Goal: Task Accomplishment & Management: Use online tool/utility

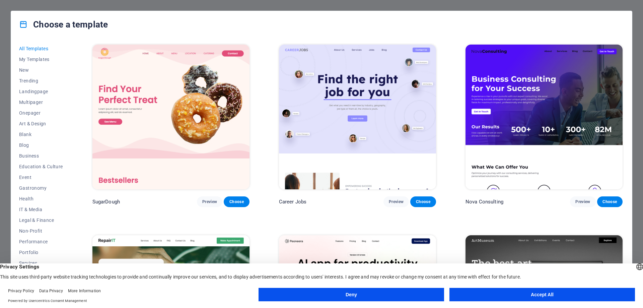
click at [505, 300] on button "Accept All" at bounding box center [543, 294] width 186 height 13
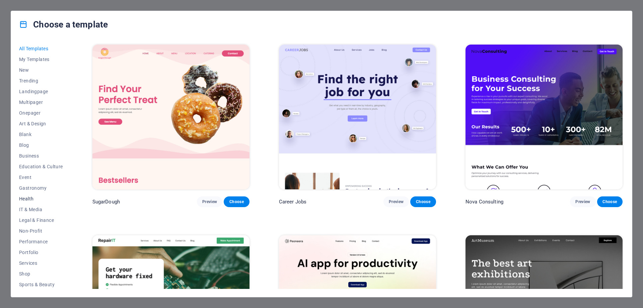
click at [27, 199] on span "Health" at bounding box center [41, 198] width 44 height 5
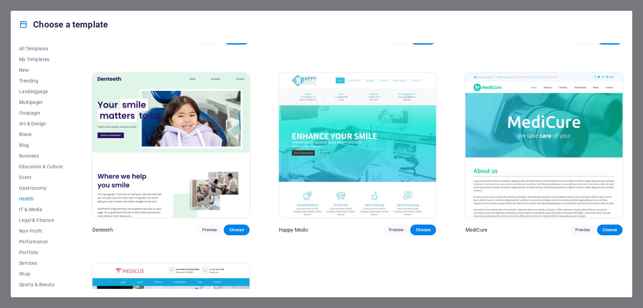
scroll to position [168, 0]
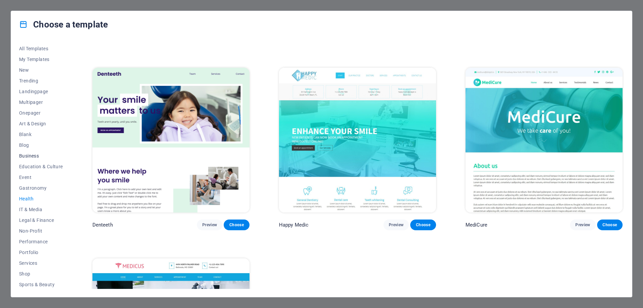
click at [39, 154] on span "Business" at bounding box center [41, 155] width 44 height 5
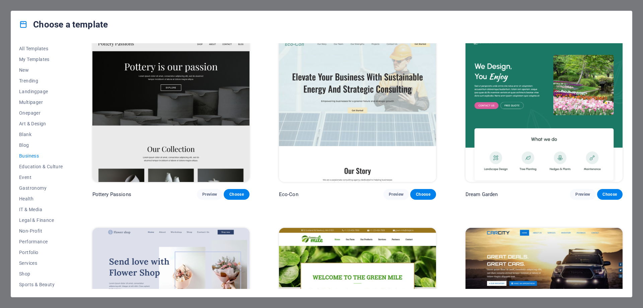
scroll to position [0, 0]
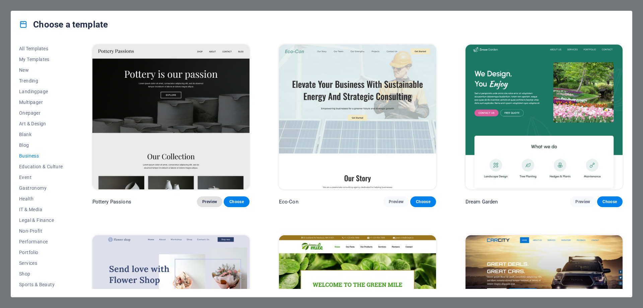
click at [209, 203] on span "Preview" at bounding box center [209, 201] width 15 height 5
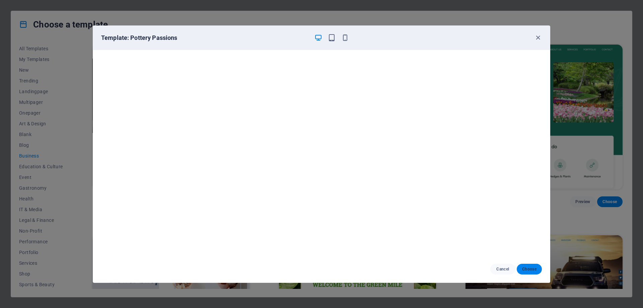
click at [528, 264] on button "Choose" at bounding box center [529, 269] width 25 height 11
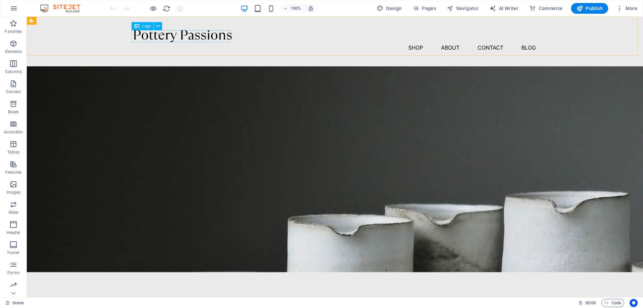
click at [139, 24] on icon at bounding box center [136, 26] width 5 height 8
click at [145, 36] on div at bounding box center [335, 36] width 402 height 12
click at [155, 33] on div at bounding box center [335, 36] width 402 height 12
select select "px"
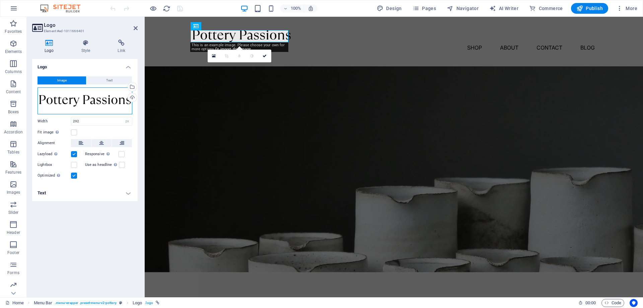
click at [83, 99] on div "Drag files here, click to choose files or select files from Files or our free s…" at bounding box center [85, 100] width 95 height 27
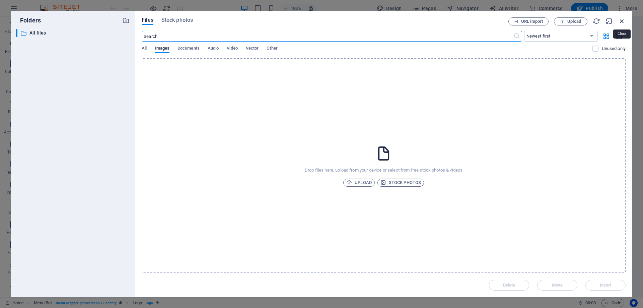
click at [624, 21] on icon "button" at bounding box center [622, 20] width 7 height 7
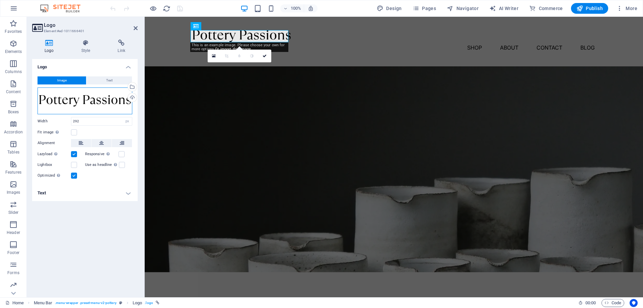
click at [60, 102] on div "Drag files here, click to choose files or select files from Files or our free s…" at bounding box center [85, 100] width 95 height 27
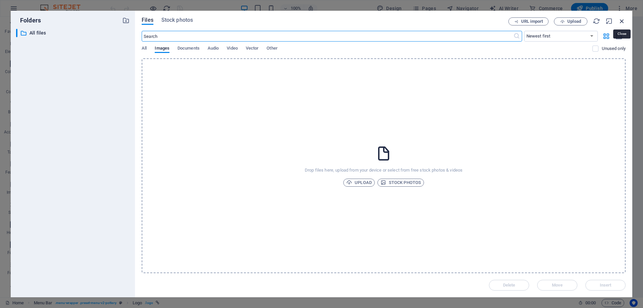
click at [621, 23] on icon "button" at bounding box center [622, 20] width 7 height 7
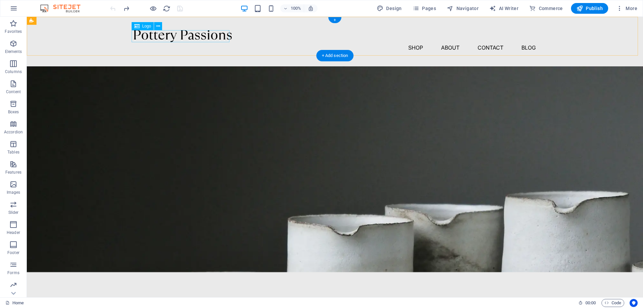
click at [144, 35] on div at bounding box center [335, 36] width 402 height 12
click at [158, 25] on icon at bounding box center [158, 26] width 4 height 7
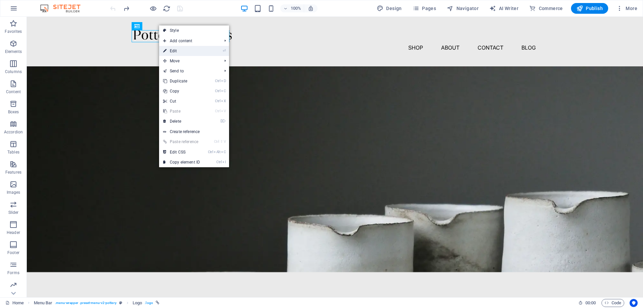
click at [168, 52] on link "⏎ Edit" at bounding box center [181, 51] width 45 height 10
select select "px"
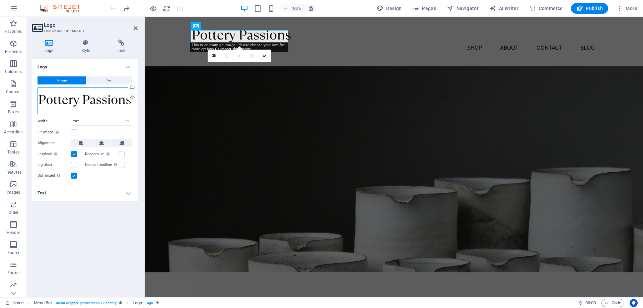
click at [120, 97] on div "Drag files here, click to choose files or select files from Files or our free s…" at bounding box center [85, 100] width 95 height 27
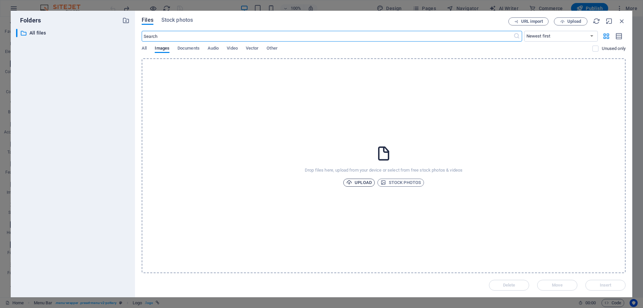
click at [355, 181] on span "Upload" at bounding box center [358, 183] width 25 height 8
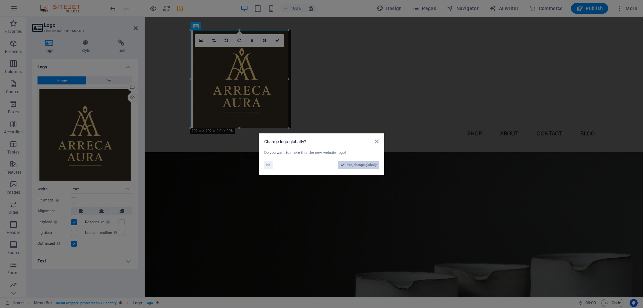
click at [349, 163] on span "Yes, change globally" at bounding box center [362, 165] width 30 height 8
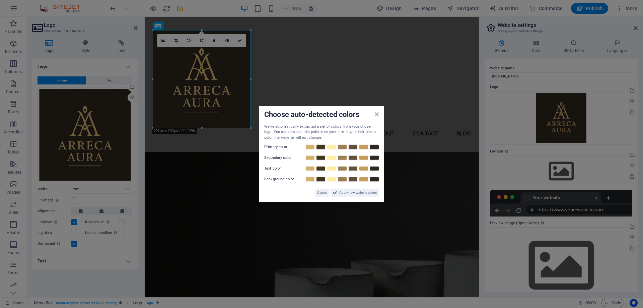
click at [273, 147] on label "Primary color" at bounding box center [284, 147] width 40 height 8
click at [344, 194] on span "Apply new website colors" at bounding box center [358, 193] width 38 height 8
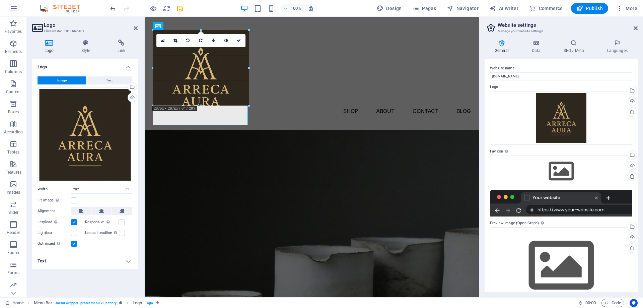
drag, startPoint x: 251, startPoint y: 128, endPoint x: 229, endPoint y: 102, distance: 33.9
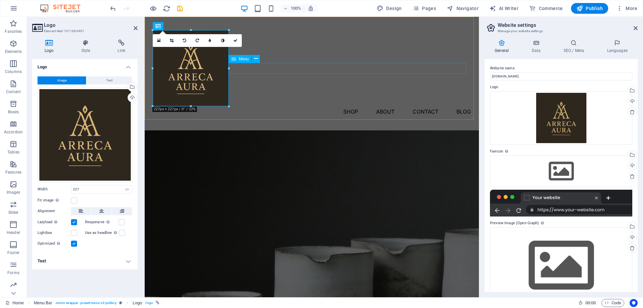
drag, startPoint x: 375, startPoint y: 85, endPoint x: 242, endPoint y: 68, distance: 133.9
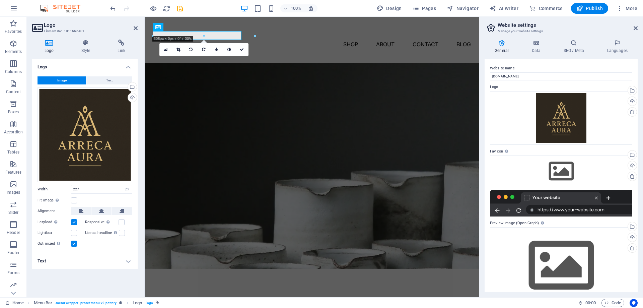
click at [288, 41] on div at bounding box center [354, 35] width 225 height 11
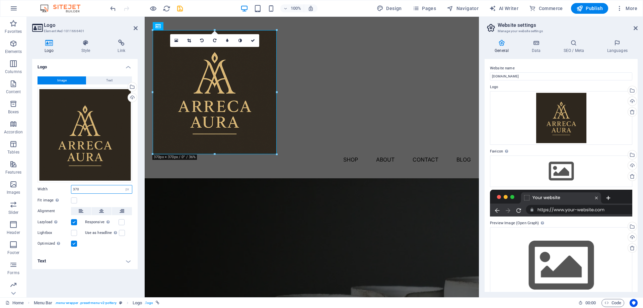
click at [88, 191] on input "370" at bounding box center [101, 189] width 61 height 8
drag, startPoint x: 88, startPoint y: 191, endPoint x: 56, endPoint y: 189, distance: 32.6
click at [56, 189] on div "Width 370 Default auto px rem % em vh vw" at bounding box center [85, 189] width 95 height 9
type input "150"
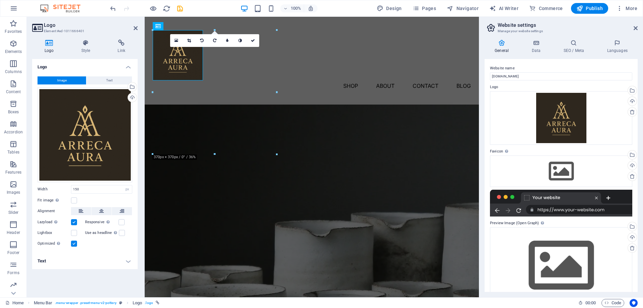
click at [638, 28] on aside "Website settings Manage your website settings General Data SEO / Meta Languages…" at bounding box center [561, 157] width 164 height 280
click at [637, 30] on icon at bounding box center [636, 27] width 4 height 5
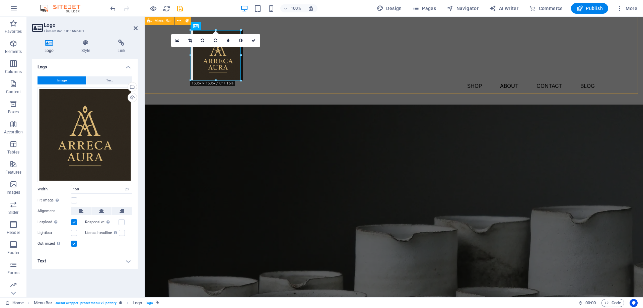
click at [300, 74] on div "Menu Shop About Contact Blog" at bounding box center [394, 61] width 499 height 88
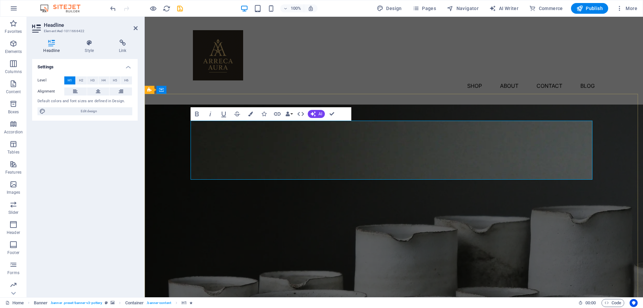
drag, startPoint x: 495, startPoint y: 158, endPoint x: 501, endPoint y: 158, distance: 6.4
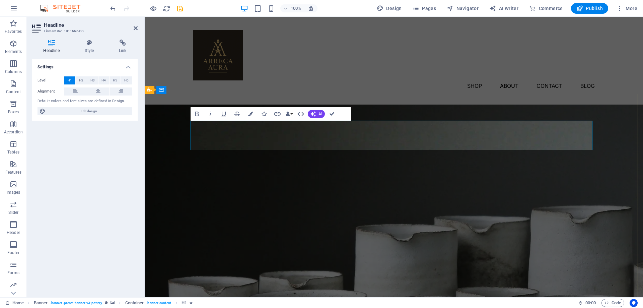
drag, startPoint x: 517, startPoint y: 138, endPoint x: 265, endPoint y: 137, distance: 252.3
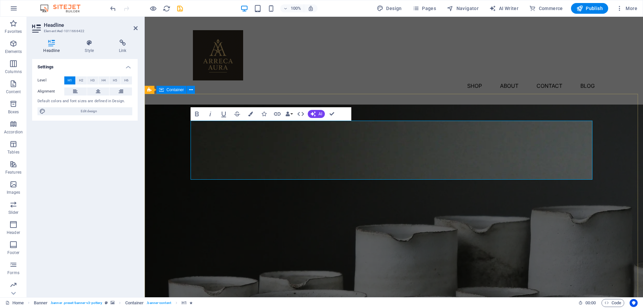
drag, startPoint x: 453, startPoint y: 166, endPoint x: 188, endPoint y: 143, distance: 266.4
click at [81, 81] on span "H2" at bounding box center [81, 80] width 4 height 8
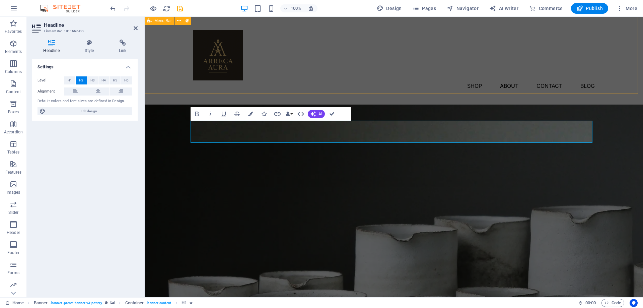
click at [395, 80] on div "Menu Shop About Contact Blog" at bounding box center [394, 61] width 499 height 88
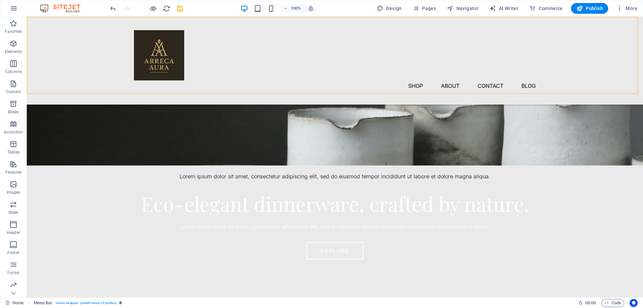
scroll to position [101, 0]
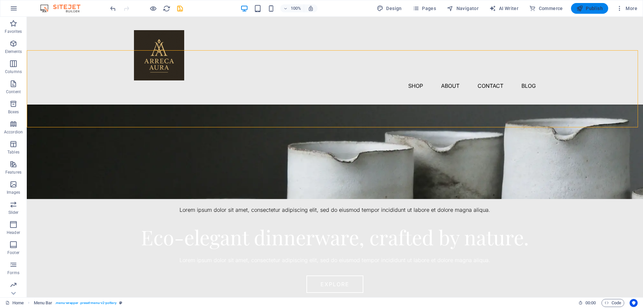
click at [593, 9] on span "Publish" at bounding box center [590, 8] width 26 height 7
checkbox input "false"
